Goal: Information Seeking & Learning: Learn about a topic

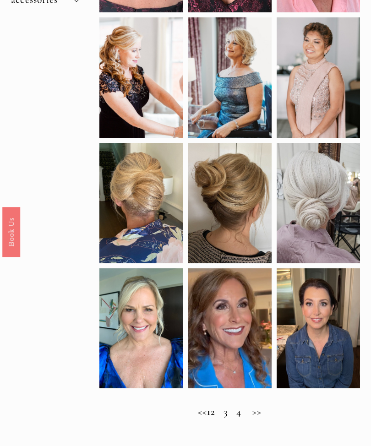
scroll to position [249, 0]
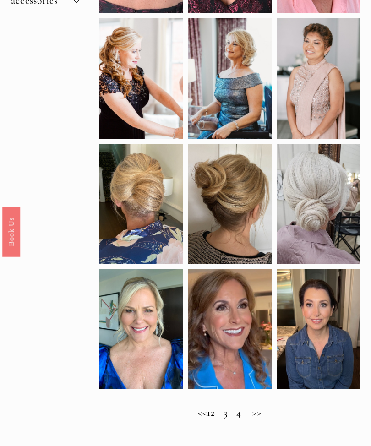
click at [275, 419] on h2 "<< 1 2 3 4 >>" at bounding box center [229, 412] width 260 height 11
click at [266, 419] on h2 "<< 1 2 3 4 >>" at bounding box center [229, 412] width 260 height 11
click at [267, 419] on h2 "<< 1 2 3 4 >>" at bounding box center [229, 412] width 260 height 11
click at [223, 416] on h2 "<< 1 2 3 4 >>" at bounding box center [229, 412] width 260 height 11
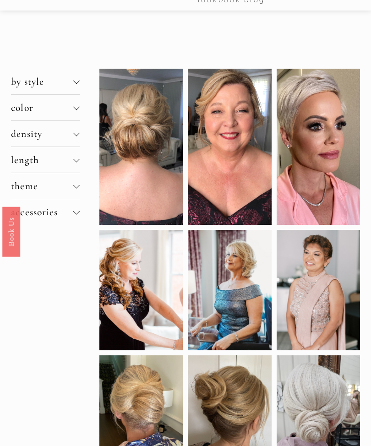
scroll to position [38, 0]
click at [78, 85] on div at bounding box center [76, 81] width 6 height 6
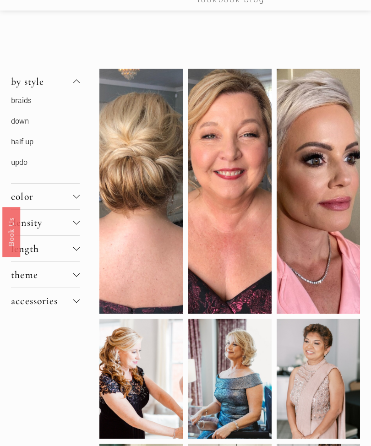
click at [30, 146] on link "half up" at bounding box center [22, 141] width 22 height 9
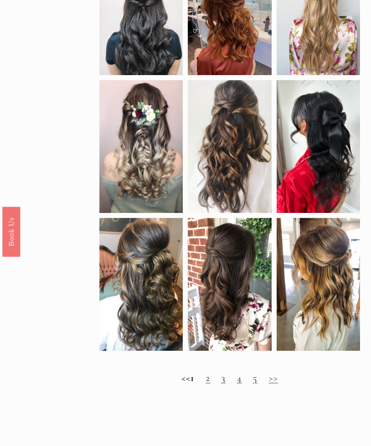
scroll to position [412, 0]
click at [278, 383] on link ">>" at bounding box center [273, 378] width 9 height 12
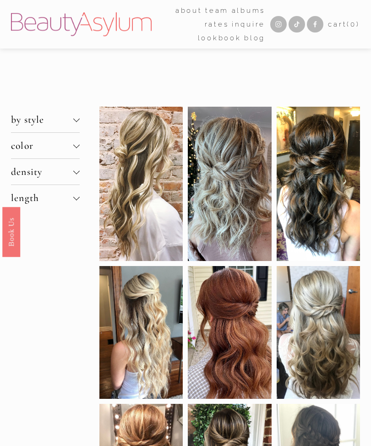
click at [77, 200] on div at bounding box center [76, 197] width 6 height 6
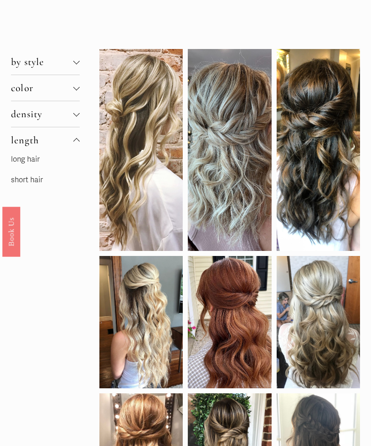
scroll to position [58, 0]
click at [79, 116] on div at bounding box center [76, 114] width 6 height 6
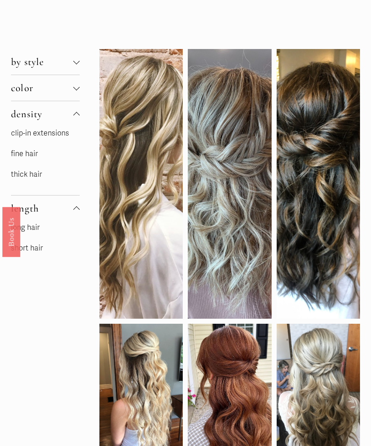
click at [29, 154] on link "fine hair" at bounding box center [24, 153] width 27 height 9
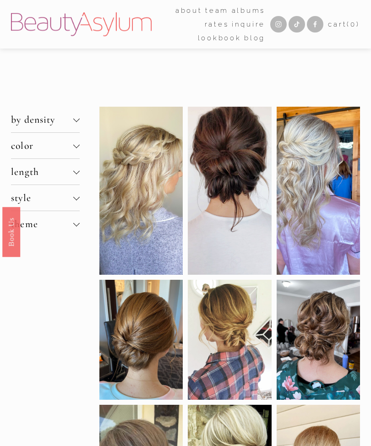
click at [79, 144] on button "color" at bounding box center [45, 146] width 69 height 26
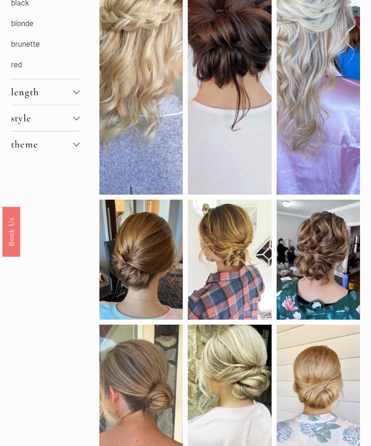
scroll to position [163, 0]
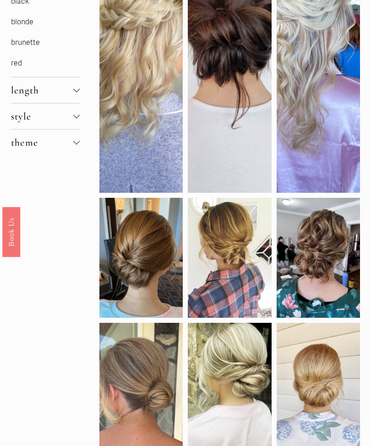
click at [80, 97] on button "length" at bounding box center [45, 90] width 69 height 26
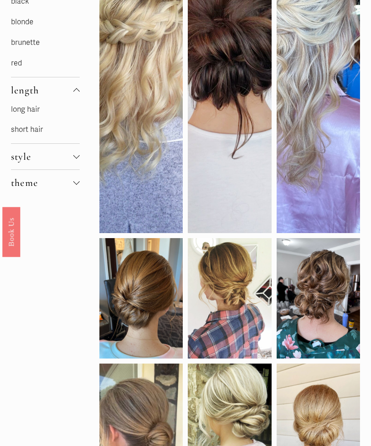
click at [34, 112] on link "long hair" at bounding box center [25, 109] width 29 height 9
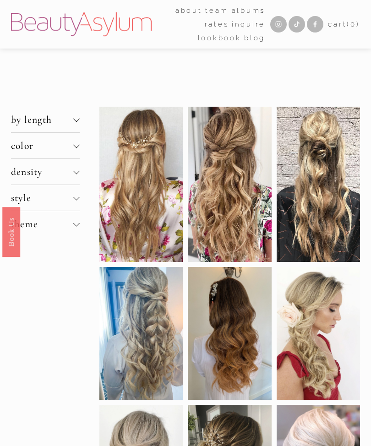
click at [76, 235] on button "theme" at bounding box center [45, 224] width 69 height 26
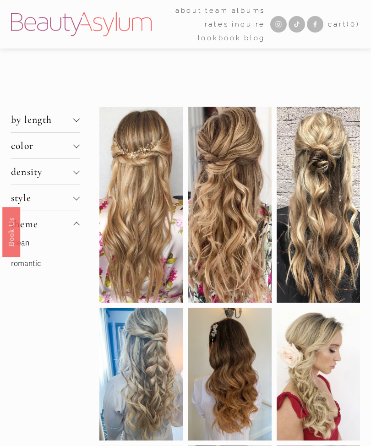
click at [23, 248] on link "clean" at bounding box center [20, 242] width 18 height 9
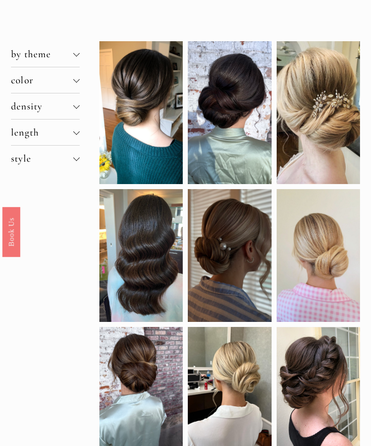
scroll to position [65, 0]
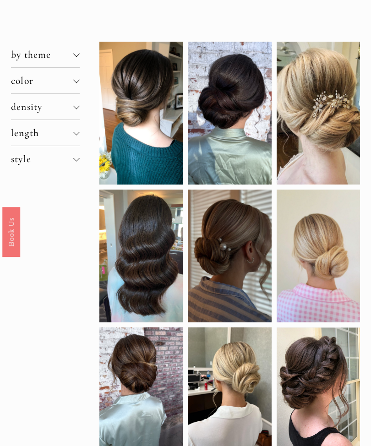
click at [79, 162] on div at bounding box center [76, 159] width 6 height 6
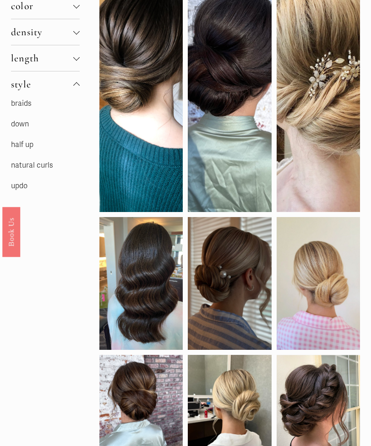
scroll to position [154, 0]
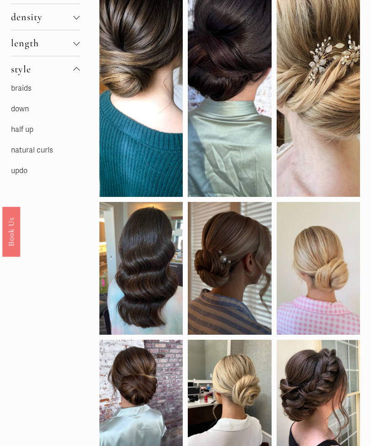
click at [30, 135] on link "half up" at bounding box center [22, 129] width 22 height 9
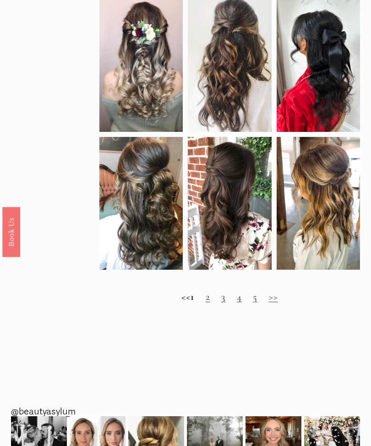
scroll to position [494, 0]
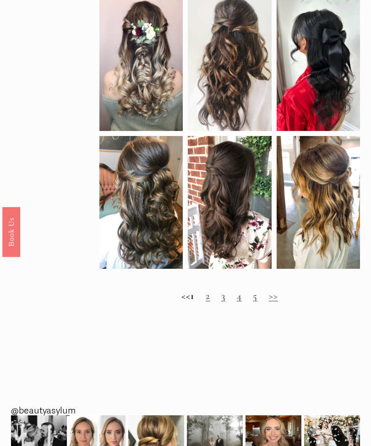
click at [278, 302] on link ">>" at bounding box center [273, 296] width 9 height 12
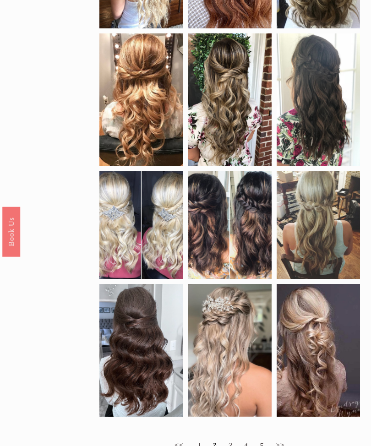
scroll to position [370, 0]
click at [284, 445] on link ">>" at bounding box center [279, 443] width 9 height 12
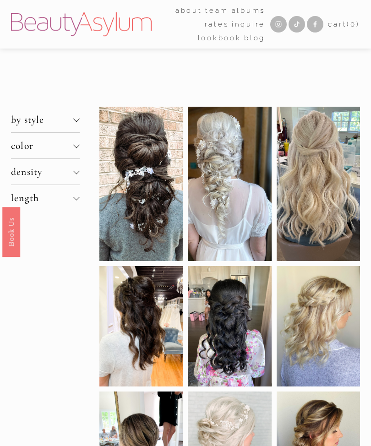
click at [77, 200] on div at bounding box center [76, 197] width 6 height 6
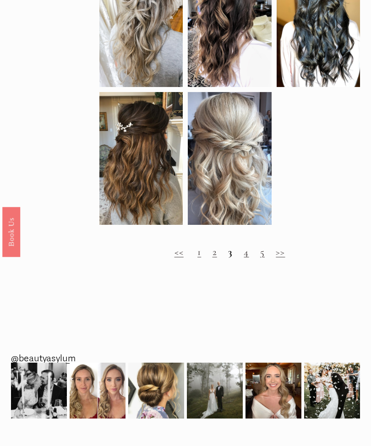
scroll to position [610, 0]
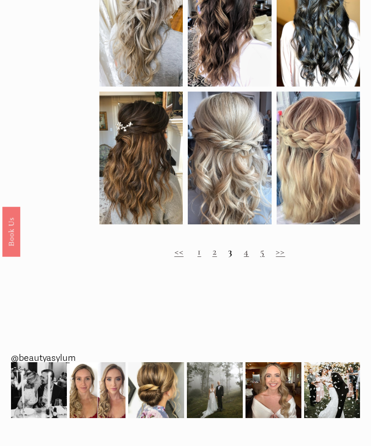
click at [281, 258] on link ">>" at bounding box center [279, 252] width 9 height 12
